Goal: Book appointment/travel/reservation

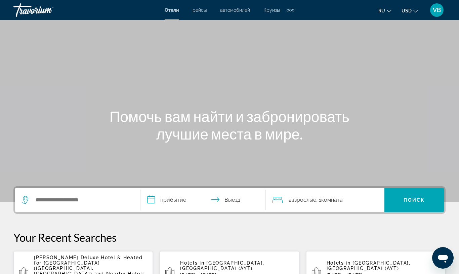
click at [105, 206] on div "Search widget" at bounding box center [78, 200] width 112 height 24
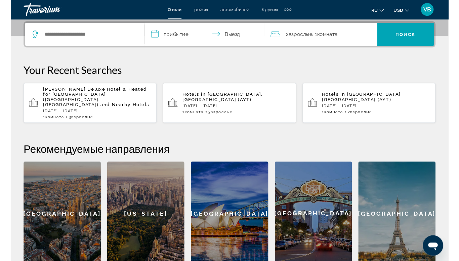
scroll to position [164, 0]
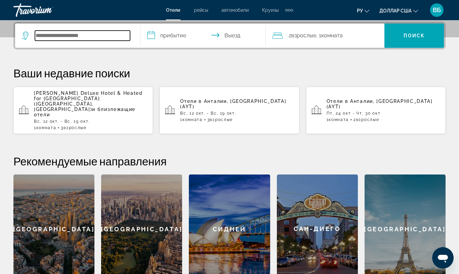
click at [82, 35] on input "Поиск отеля" at bounding box center [82, 36] width 95 height 10
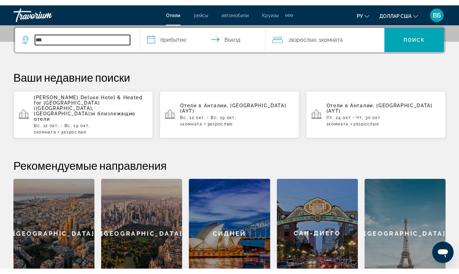
scroll to position [167, 0]
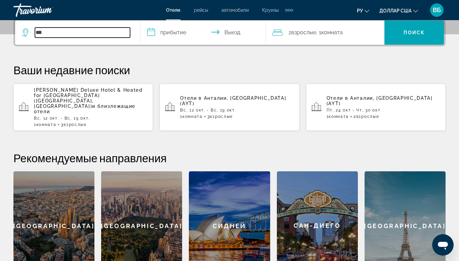
type input "***"
click at [244, 114] on div "1 Комната номера 3 Взрослые Взрослый" at bounding box center [237, 116] width 114 height 5
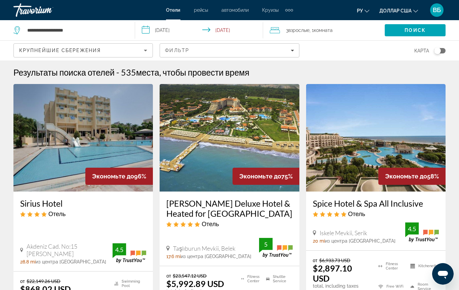
click at [300, 50] on div "Крупнейшие сбережения Фильтр карта" at bounding box center [229, 51] width 432 height 20
click at [290, 50] on div "Фильтр" at bounding box center [229, 50] width 129 height 5
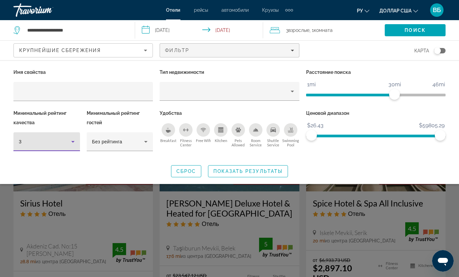
click at [70, 139] on icon "Hotel Filters" at bounding box center [73, 142] width 8 height 8
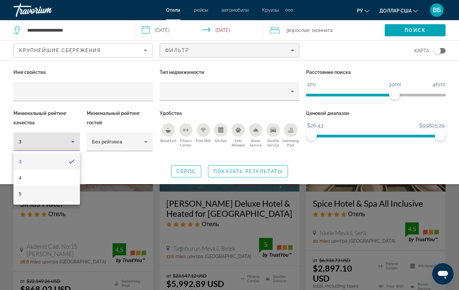
click at [55, 199] on mat-option "5" at bounding box center [46, 194] width 67 height 16
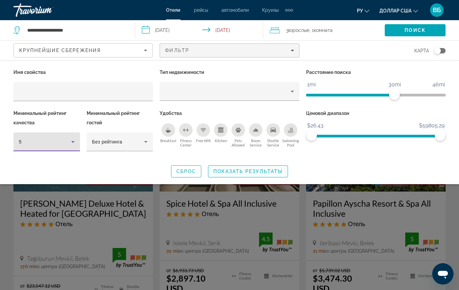
click at [228, 172] on span "Показать результаты" at bounding box center [248, 171] width 69 height 5
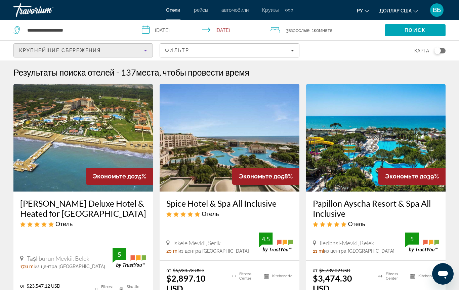
click at [145, 49] on icon "Sort by" at bounding box center [146, 50] width 8 height 8
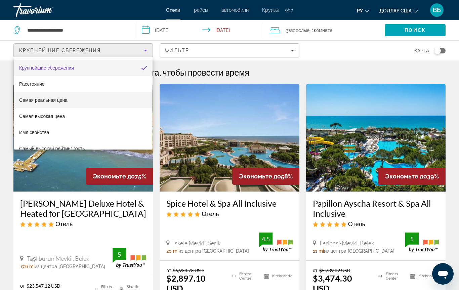
click at [68, 102] on mat-option "Самая реальная цена" at bounding box center [83, 100] width 139 height 16
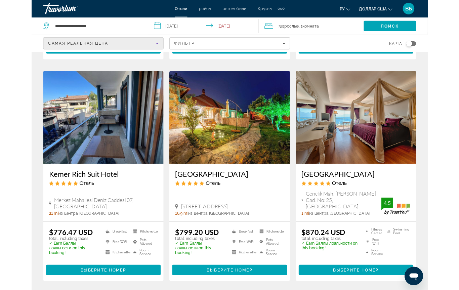
scroll to position [528, 0]
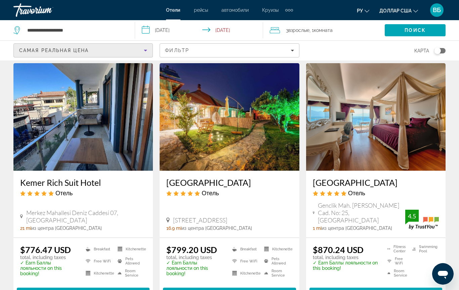
click at [376, 274] on span "Выберите номер" at bounding box center [376, 293] width 53 height 5
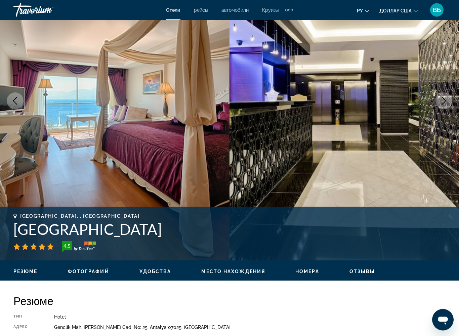
scroll to position [179, 0]
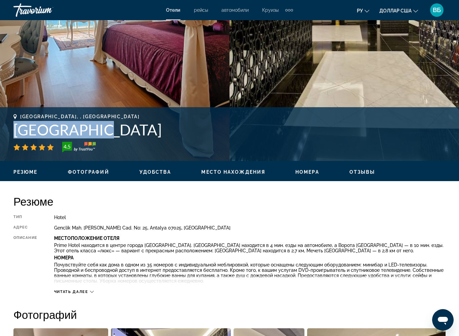
drag, startPoint x: 15, startPoint y: 129, endPoint x: 96, endPoint y: 134, distance: 80.5
click at [96, 134] on h1 "[GEOGRAPHIC_DATA]" at bounding box center [229, 129] width 432 height 17
copy h1 "[GEOGRAPHIC_DATA]"
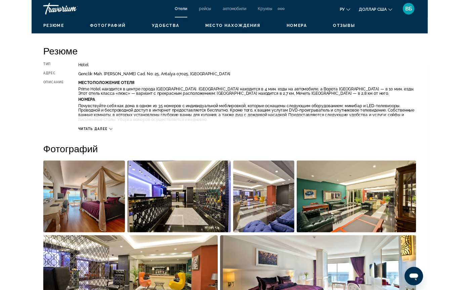
scroll to position [0, 0]
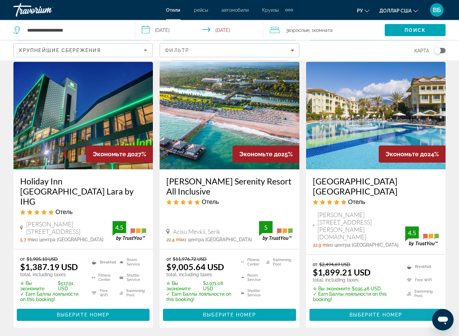
scroll to position [908, 0]
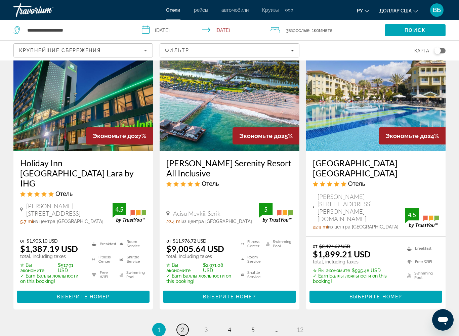
click at [181, 274] on span "2" at bounding box center [182, 329] width 3 height 7
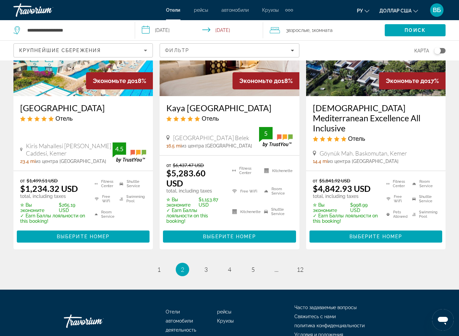
scroll to position [893, 0]
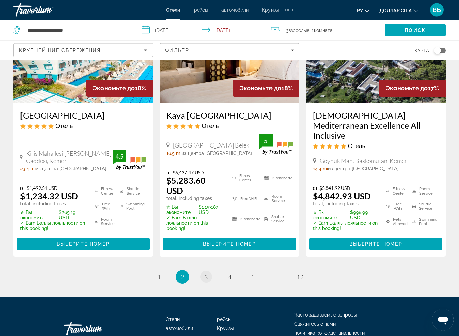
scroll to position [901, 0]
click at [206, 273] on span "3" at bounding box center [205, 276] width 3 height 7
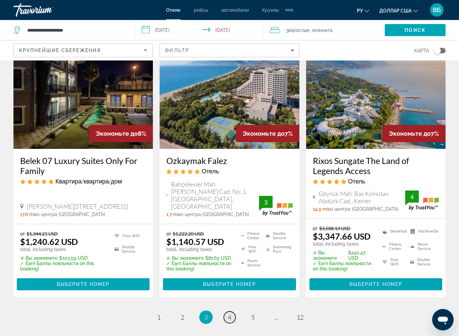
scroll to position [888, 0]
click at [229, 274] on span "4" at bounding box center [229, 317] width 3 height 7
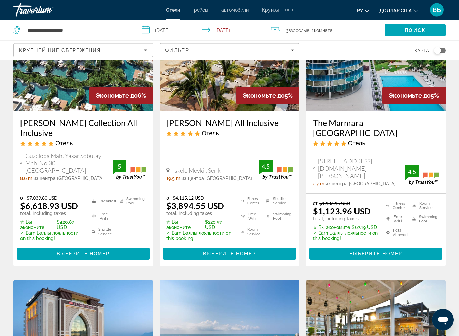
scroll to position [309, 0]
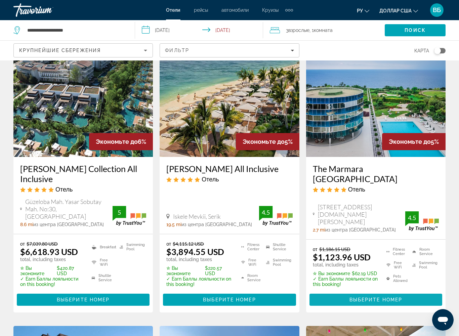
click at [322, 274] on span "Основное содержание" at bounding box center [376, 300] width 133 height 16
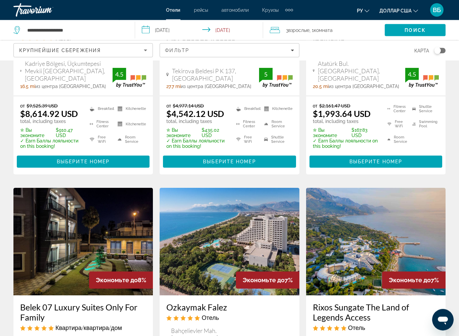
scroll to position [934, 0]
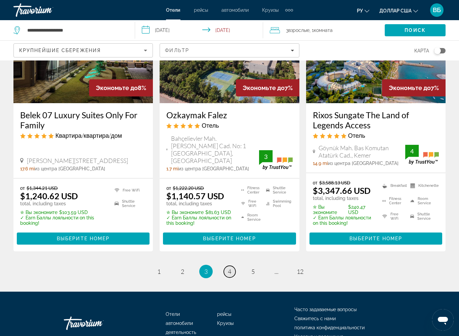
click at [232, 266] on link "page 4" at bounding box center [230, 272] width 12 height 12
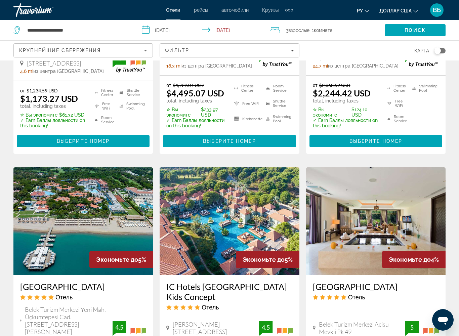
scroll to position [915, 0]
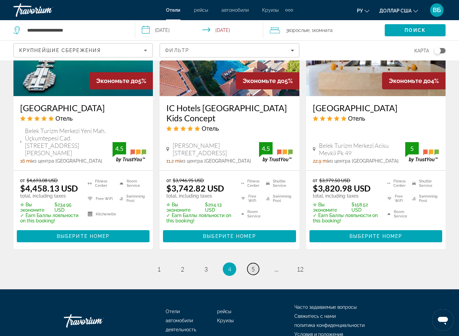
click at [253, 263] on link "page 5" at bounding box center [254, 269] width 12 height 12
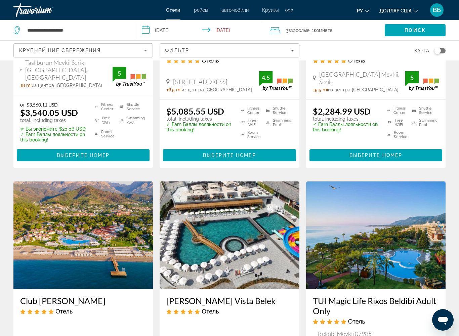
scroll to position [912, 0]
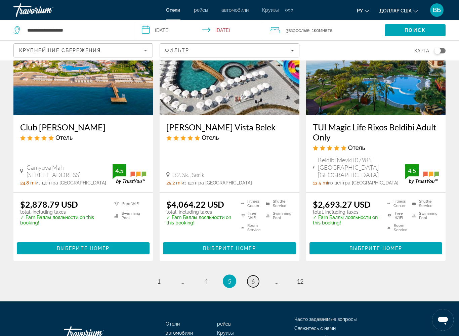
click at [255, 274] on span "6" at bounding box center [253, 281] width 3 height 7
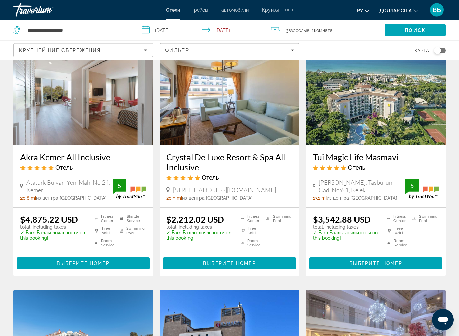
scroll to position [888, 0]
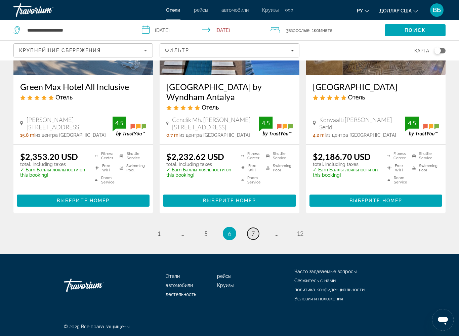
click at [257, 234] on link "page 7" at bounding box center [254, 234] width 12 height 12
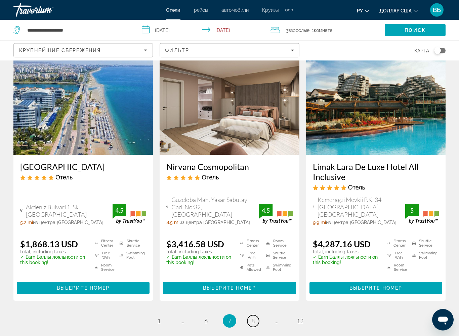
scroll to position [805, 0]
click at [249, 274] on link "page 8" at bounding box center [254, 321] width 12 height 12
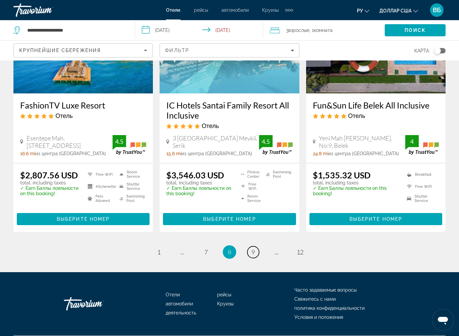
scroll to position [884, 0]
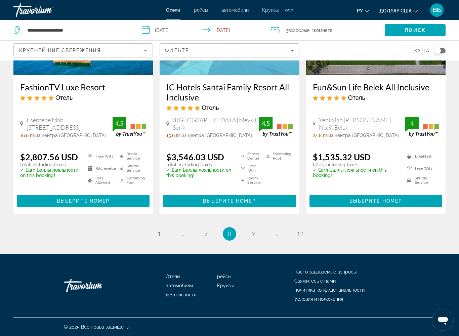
click at [250, 240] on li "page 9" at bounding box center [252, 233] width 13 height 13
click at [251, 234] on link "page 9" at bounding box center [254, 234] width 12 height 12
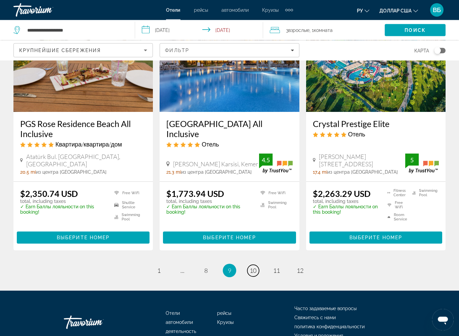
scroll to position [855, 0]
click at [257, 267] on span "10" at bounding box center [253, 270] width 7 height 7
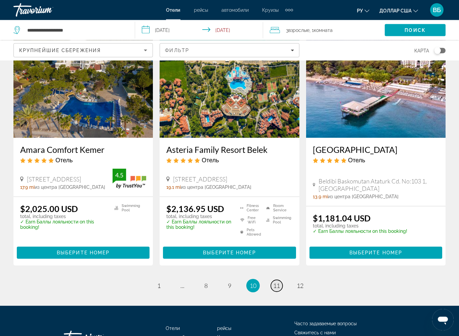
scroll to position [862, 0]
click at [273, 274] on span "11" at bounding box center [276, 285] width 7 height 7
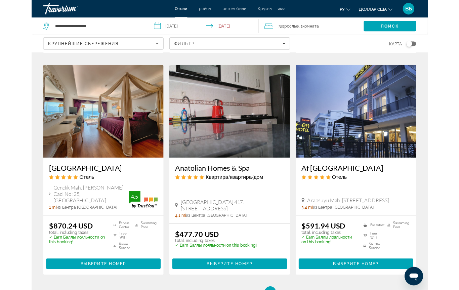
scroll to position [784, 0]
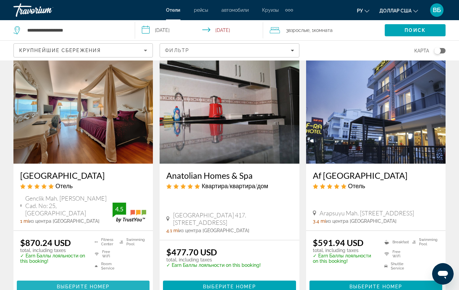
click at [85, 274] on button "Выберите номер" at bounding box center [83, 287] width 133 height 12
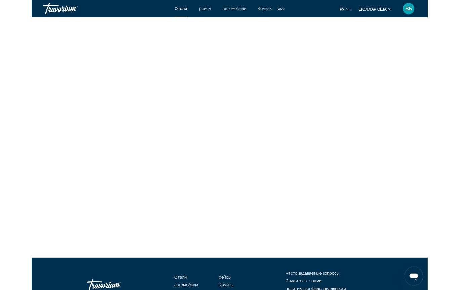
scroll to position [1851, 0]
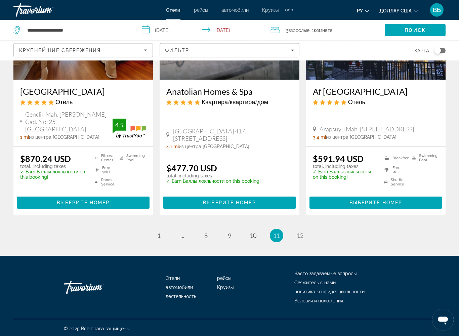
scroll to position [868, 0]
click at [302, 238] on link "page 12" at bounding box center [301, 236] width 12 height 12
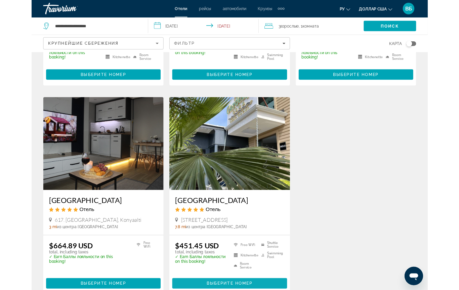
scroll to position [240, 0]
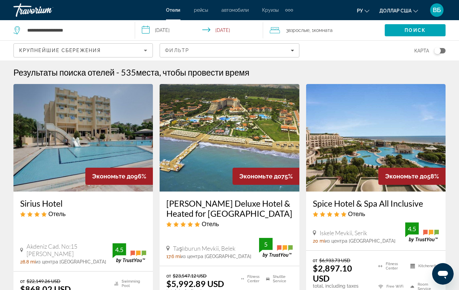
click at [41, 12] on div "Травориум" at bounding box center [46, 9] width 67 height 17
click at [39, 9] on div "Травориум" at bounding box center [46, 9] width 67 height 17
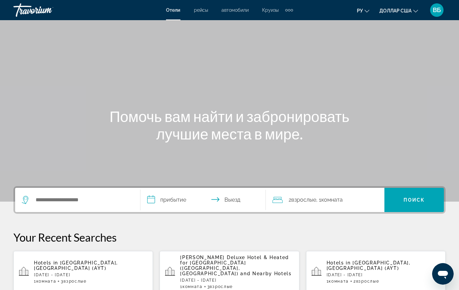
click at [39, 9] on div "Травориум" at bounding box center [46, 9] width 67 height 17
click at [41, 16] on div "Травориум" at bounding box center [46, 9] width 67 height 17
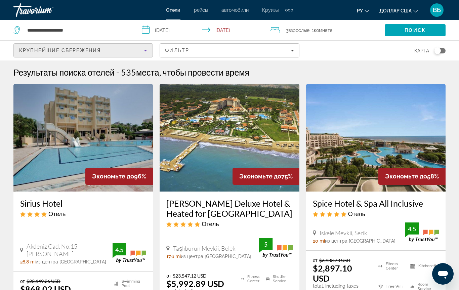
click at [45, 51] on span "Крупнейшие сбережения" at bounding box center [60, 50] width 82 height 5
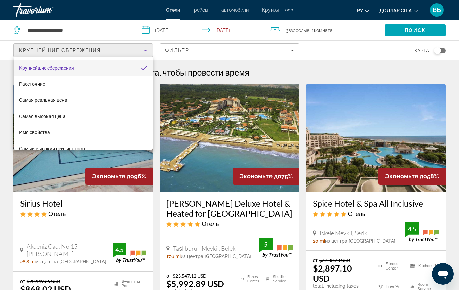
click at [59, 27] on div at bounding box center [229, 145] width 459 height 290
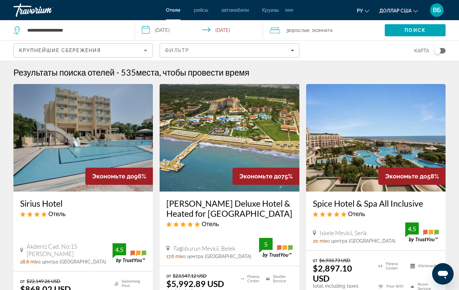
click at [51, 10] on div "Травориум" at bounding box center [46, 9] width 67 height 17
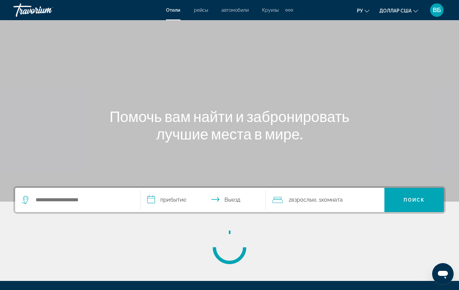
click at [46, 11] on div "Травориум" at bounding box center [46, 9] width 67 height 17
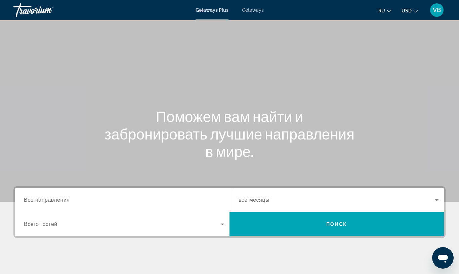
click at [254, 10] on span "Getaways" at bounding box center [253, 9] width 22 height 5
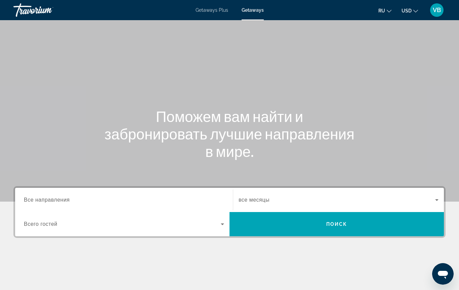
click at [102, 199] on input "Destination Все направления" at bounding box center [124, 200] width 200 height 8
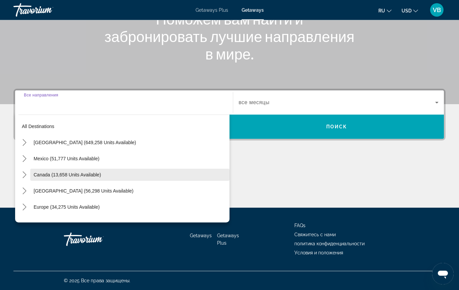
scroll to position [98, 0]
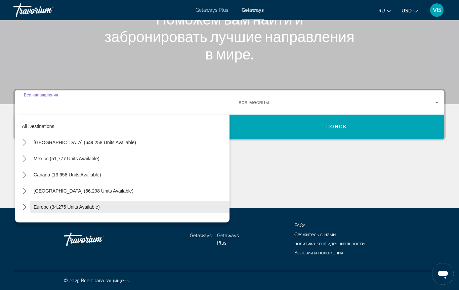
click at [71, 208] on span "Europe (34,275 units available)" at bounding box center [67, 206] width 66 height 5
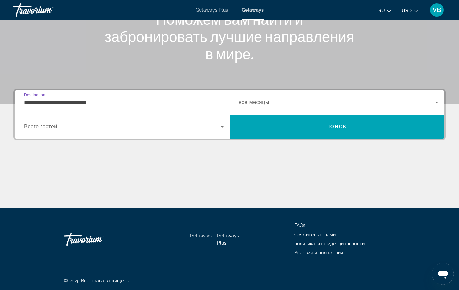
click at [72, 210] on div "Getaways Getaways Plus FAQs Свяжитесь с нами политика конфиденциальности Услови…" at bounding box center [229, 239] width 432 height 63
click at [95, 102] on input "**********" at bounding box center [124, 103] width 200 height 8
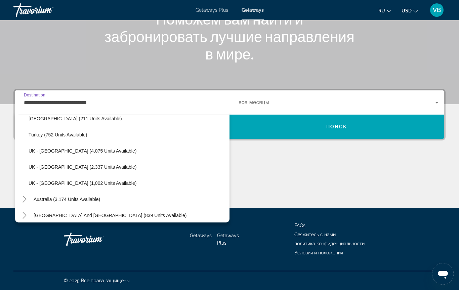
scroll to position [382, 0]
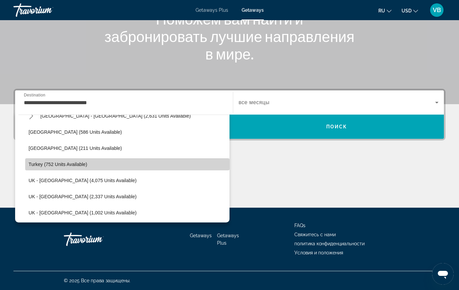
click at [59, 168] on span "Select destination: Turkey (752 units available)" at bounding box center [127, 164] width 204 height 16
type input "**********"
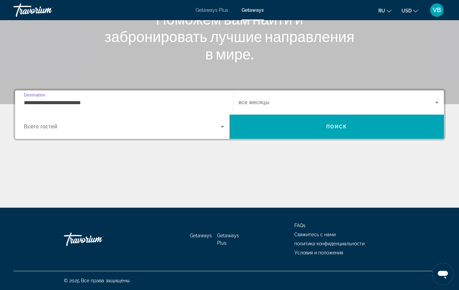
click at [265, 106] on span "Search widget" at bounding box center [337, 103] width 197 height 8
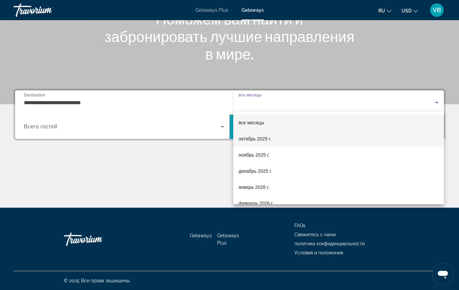
click at [258, 140] on span "октябрь 2025 г." at bounding box center [255, 139] width 33 height 8
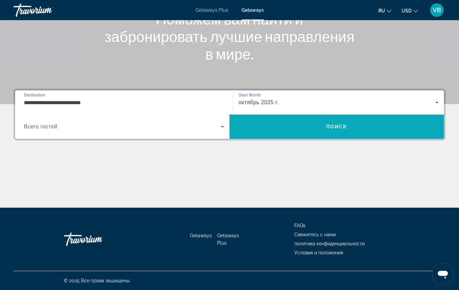
click at [259, 134] on span "Search" at bounding box center [337, 127] width 215 height 16
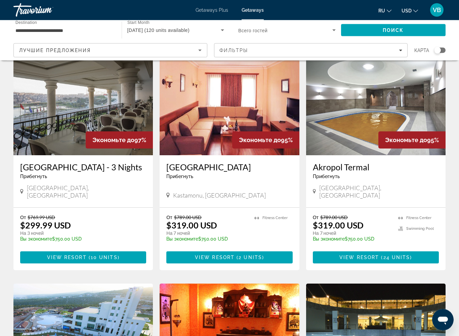
scroll to position [36, 0]
click at [57, 255] on span "View Resort" at bounding box center [67, 257] width 40 height 5
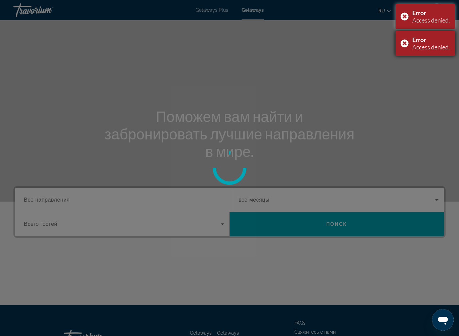
click at [396, 51] on div "Error Access denied." at bounding box center [426, 43] width 60 height 25
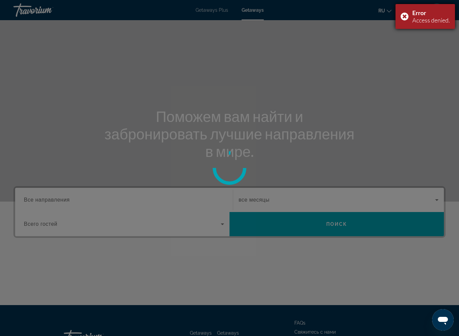
click at [398, 14] on div "Error Access denied." at bounding box center [426, 16] width 60 height 25
click at [401, 21] on div at bounding box center [229, 168] width 459 height 336
